Goal: Check status: Check status

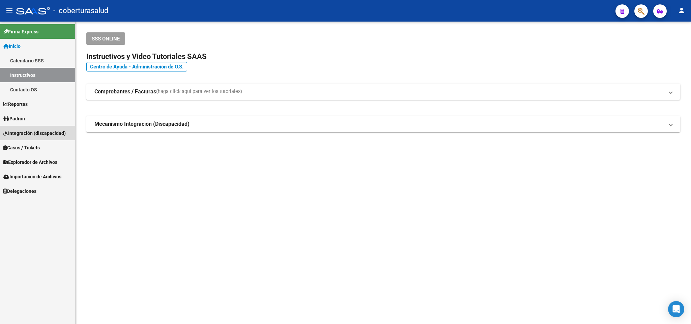
click at [44, 127] on link "Integración (discapacidad)" at bounding box center [37, 133] width 75 height 15
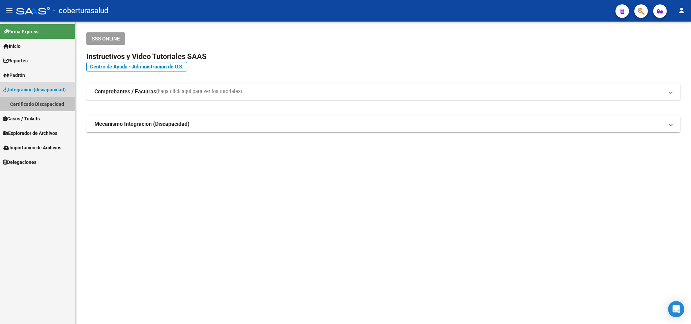
click at [44, 115] on mat-nav-list "Firma Express Inicio Calendario SSS Instructivos Contacto OS Reportes Padrón Tr…" at bounding box center [37, 96] width 75 height 148
click at [45, 70] on link "Padrón" at bounding box center [37, 75] width 75 height 15
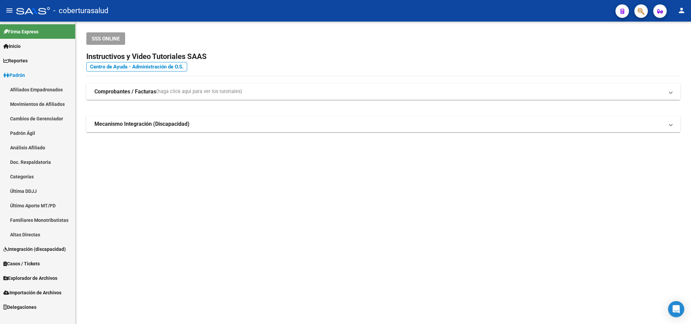
click at [55, 85] on link "Afiliados Empadronados" at bounding box center [37, 89] width 75 height 15
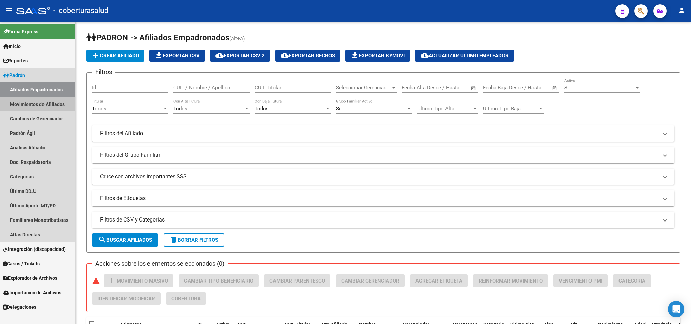
click at [55, 109] on link "Movimientos de Afiliados" at bounding box center [37, 104] width 75 height 15
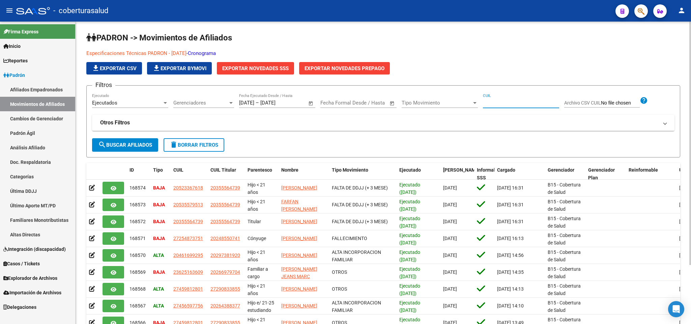
click at [506, 102] on input "CUIL" at bounding box center [521, 103] width 76 height 6
paste input "27252559111"
click at [140, 148] on span "search Buscar Afiliados" at bounding box center [125, 145] width 54 height 6
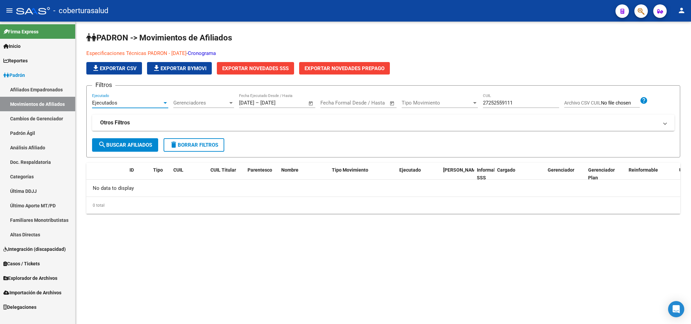
click at [152, 100] on div "Ejecutados" at bounding box center [127, 103] width 70 height 6
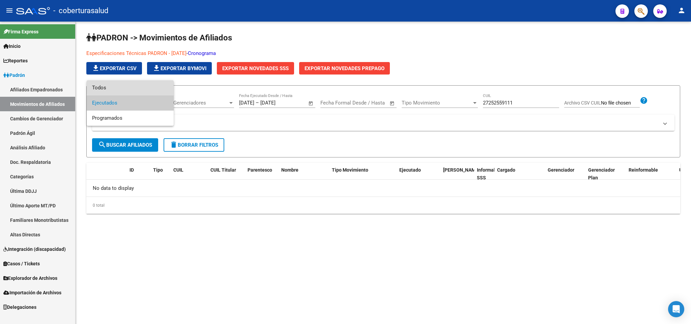
click at [143, 83] on span "Todos" at bounding box center [130, 87] width 76 height 15
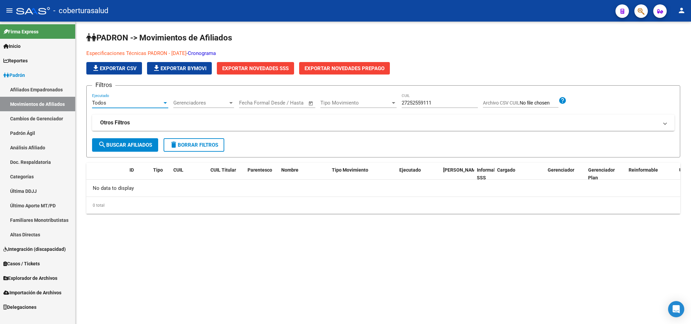
click at [138, 144] on span "search Buscar Afiliados" at bounding box center [125, 145] width 54 height 6
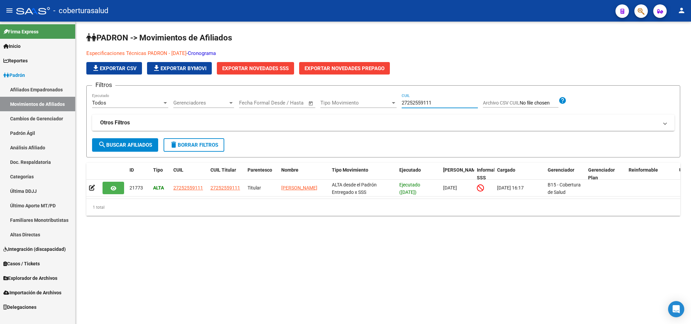
click at [437, 105] on input "27252559111" at bounding box center [440, 103] width 76 height 6
click at [446, 101] on input "27252559111" at bounding box center [440, 103] width 76 height 6
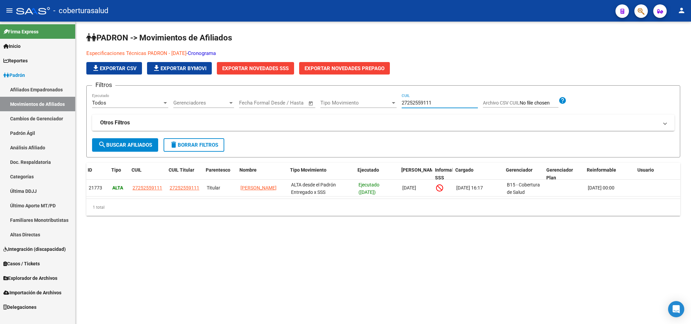
scroll to position [0, 42]
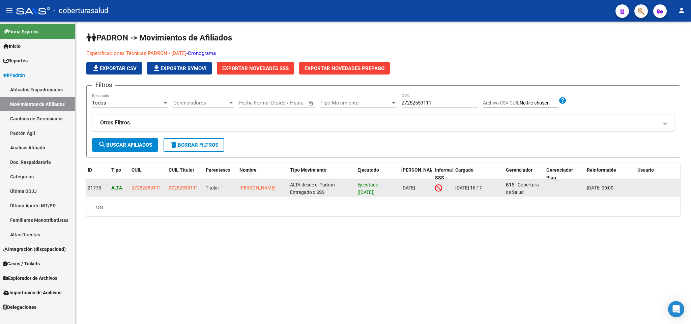
click at [436, 186] on icon at bounding box center [438, 187] width 7 height 7
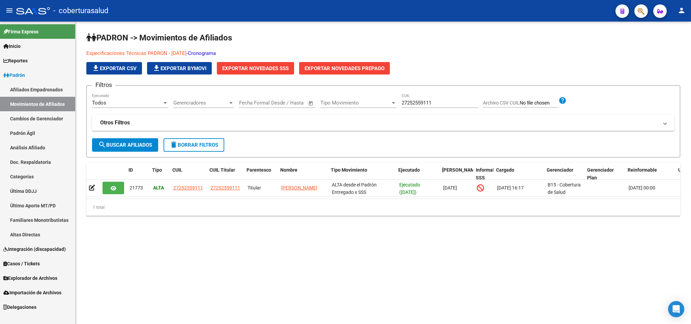
scroll to position [0, 47]
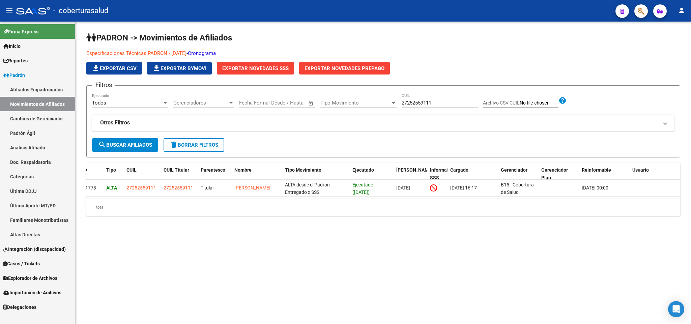
click at [415, 105] on input "27252559111" at bounding box center [440, 103] width 76 height 6
paste input "65317206"
click at [409, 102] on input "27265317206" at bounding box center [440, 103] width 76 height 6
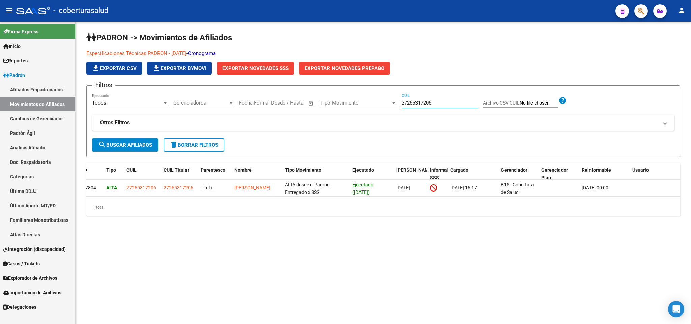
paste input "83835613"
click at [428, 106] on input "27283835613" at bounding box center [440, 103] width 76 height 6
paste input "93908244"
type input "27293908244"
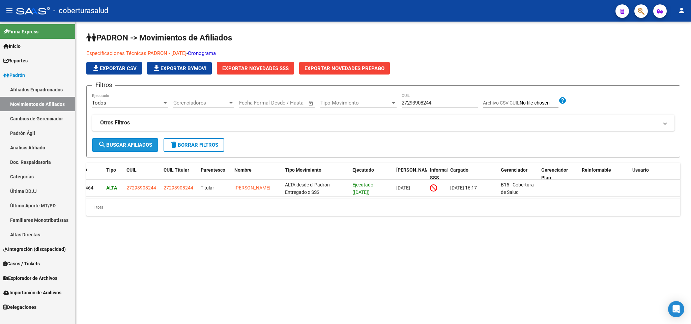
click at [122, 145] on span "search Buscar Afiliados" at bounding box center [125, 145] width 54 height 6
click at [435, 99] on div "27293908244 CUIL" at bounding box center [440, 100] width 76 height 15
